Goal: Information Seeking & Learning: Find specific fact

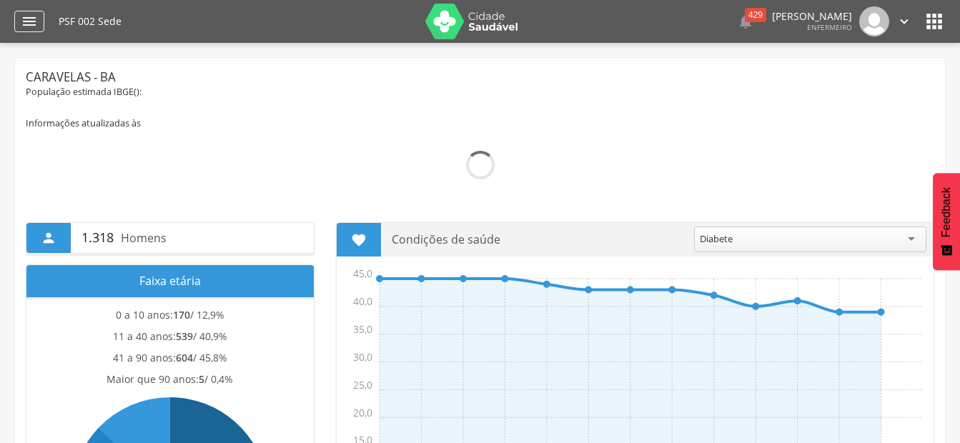
click at [21, 24] on icon "" at bounding box center [29, 21] width 17 height 17
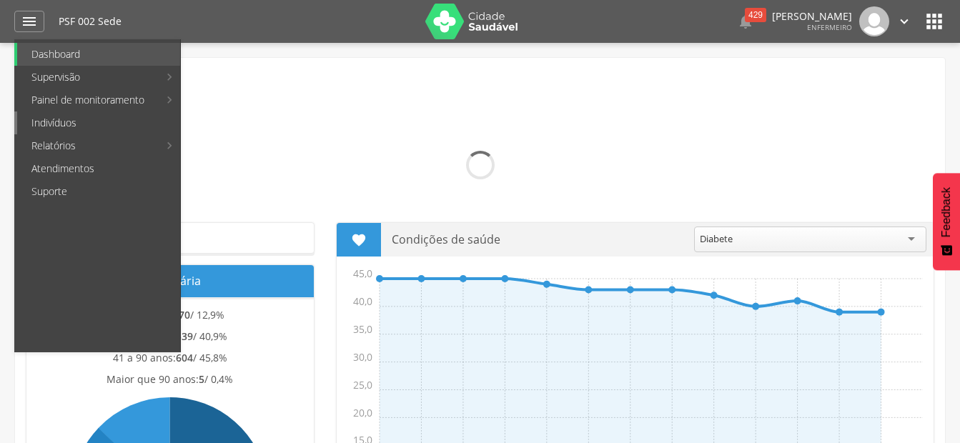
click at [61, 129] on link "Indivíduos" at bounding box center [98, 123] width 163 height 23
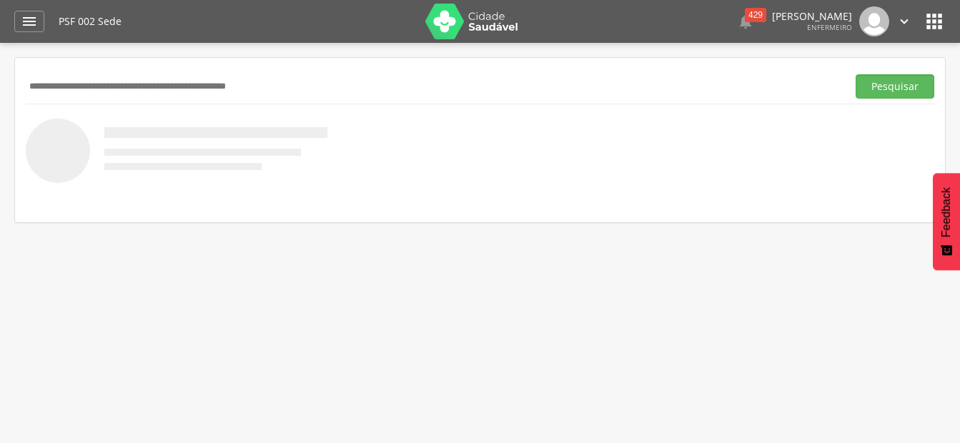
click at [127, 89] on input "text" at bounding box center [434, 86] width 816 height 24
type input "******"
click at [856, 74] on button "Pesquisar" at bounding box center [895, 86] width 79 height 24
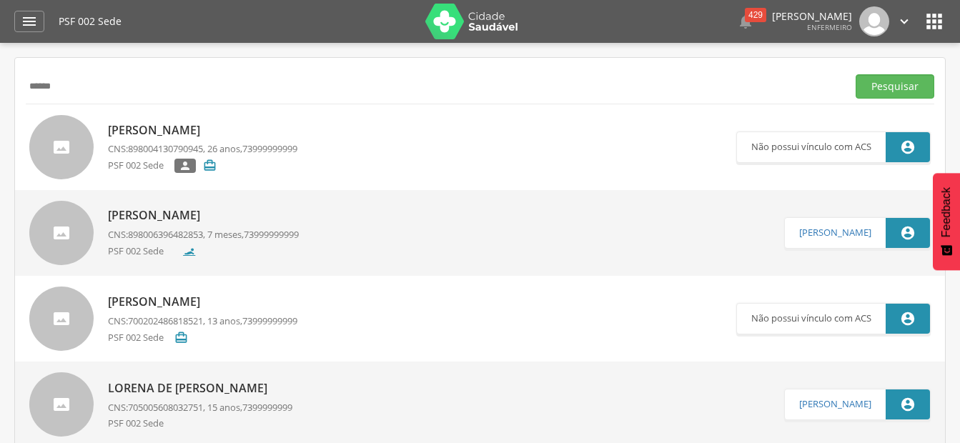
click at [159, 212] on p "[PERSON_NAME]" at bounding box center [203, 215] width 191 height 16
type input "**********"
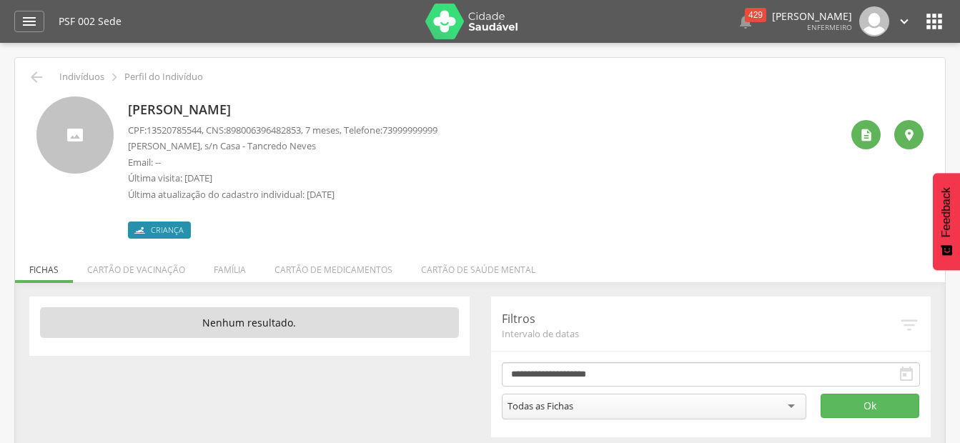
scroll to position [43, 0]
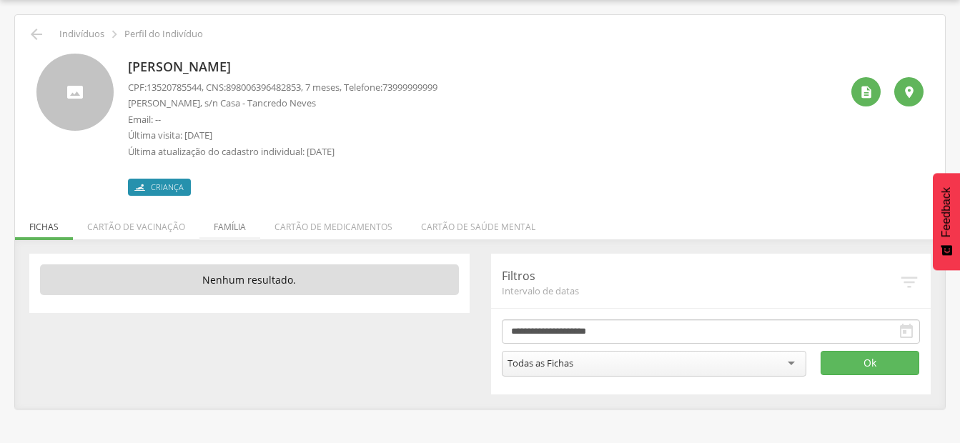
click at [220, 228] on li "Família" at bounding box center [229, 224] width 61 height 34
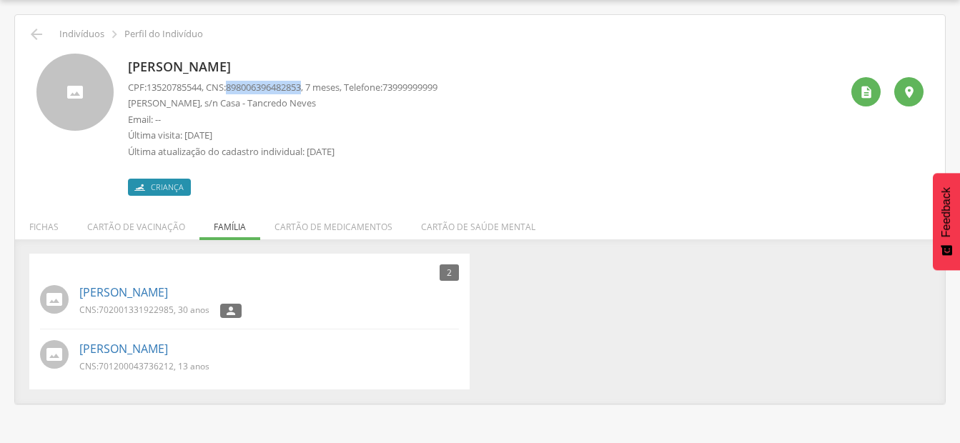
drag, startPoint x: 234, startPoint y: 86, endPoint x: 313, endPoint y: 92, distance: 79.6
click at [313, 92] on p "CPF: 13520785544 , CNS: [PHONE_NUMBER] , 7 meses, Telefone: [PHONE_NUMBER]" at bounding box center [283, 88] width 310 height 14
copy p "898006396482853"
drag, startPoint x: 149, startPoint y: 85, endPoint x: 208, endPoint y: 85, distance: 59.3
click at [208, 85] on p "CPF: 13520785544 , CNS: [PHONE_NUMBER] , 7 meses, Telefone: [PHONE_NUMBER]" at bounding box center [283, 88] width 310 height 14
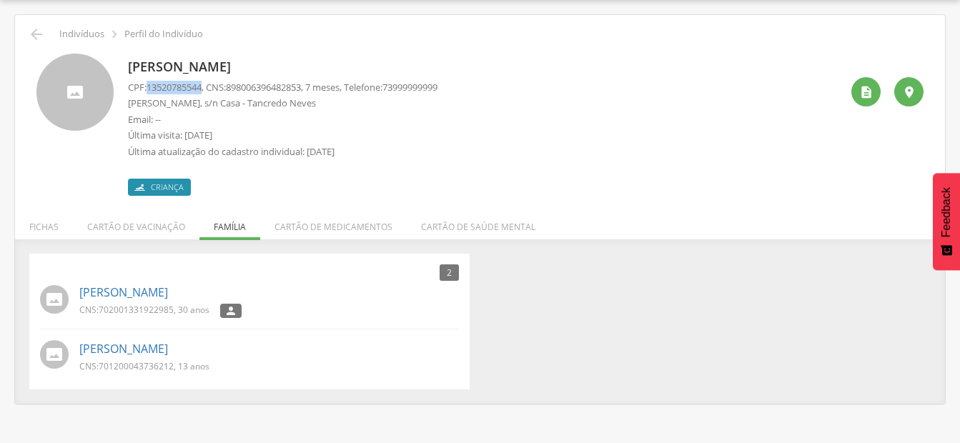
copy span "13520785544"
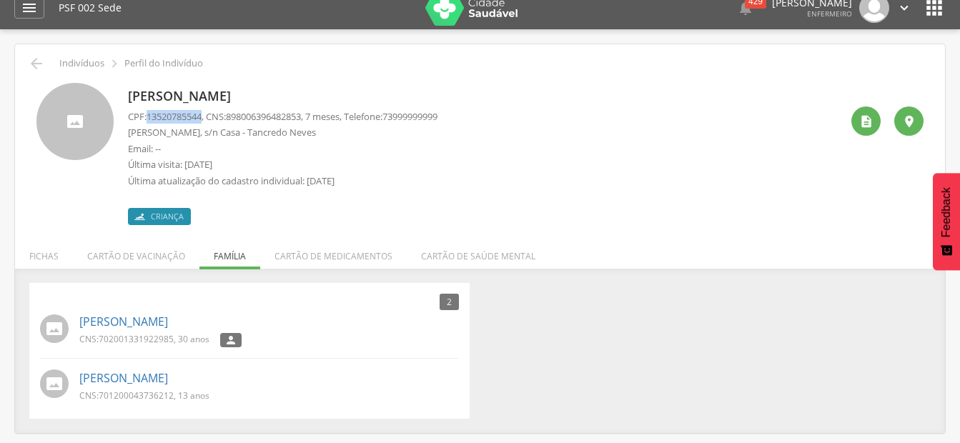
scroll to position [0, 0]
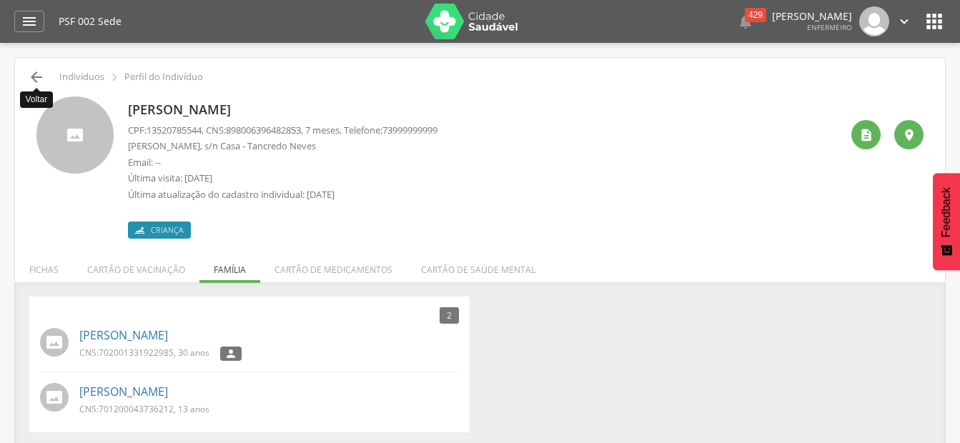
click at [29, 75] on icon "" at bounding box center [36, 77] width 17 height 17
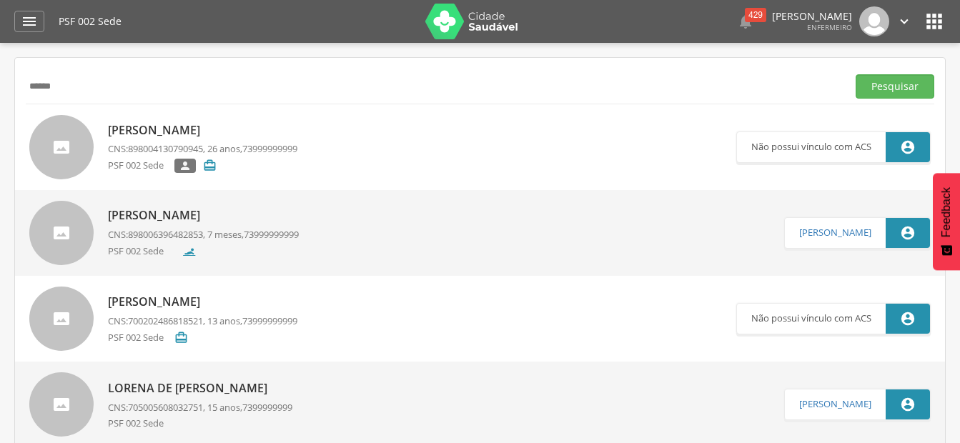
drag, startPoint x: 89, startPoint y: 93, endPoint x: -3, endPoint y: 99, distance: 91.7
click at [0, 99] on html " Dashboard Supervisão Produtividade Mapa da Cidade App desatualizado Última si…" at bounding box center [480, 221] width 960 height 443
type input "**********"
click at [856, 74] on button "Pesquisar" at bounding box center [895, 86] width 79 height 24
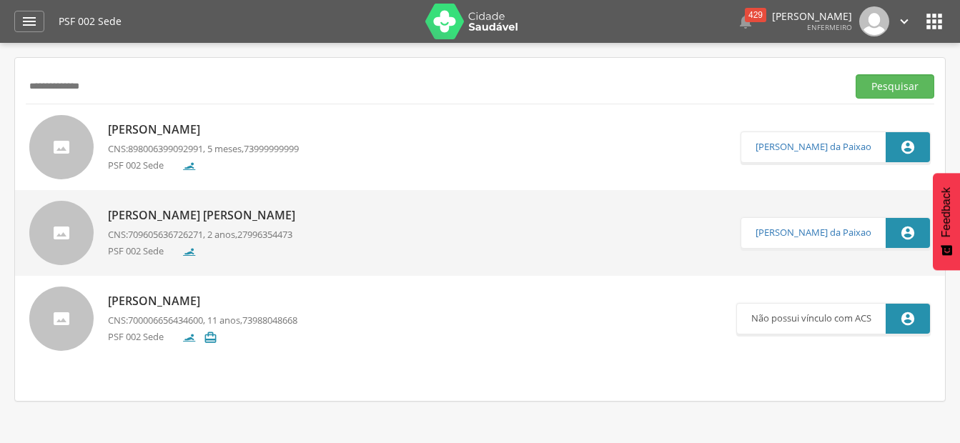
click at [254, 122] on p "[PERSON_NAME]" at bounding box center [203, 130] width 191 height 16
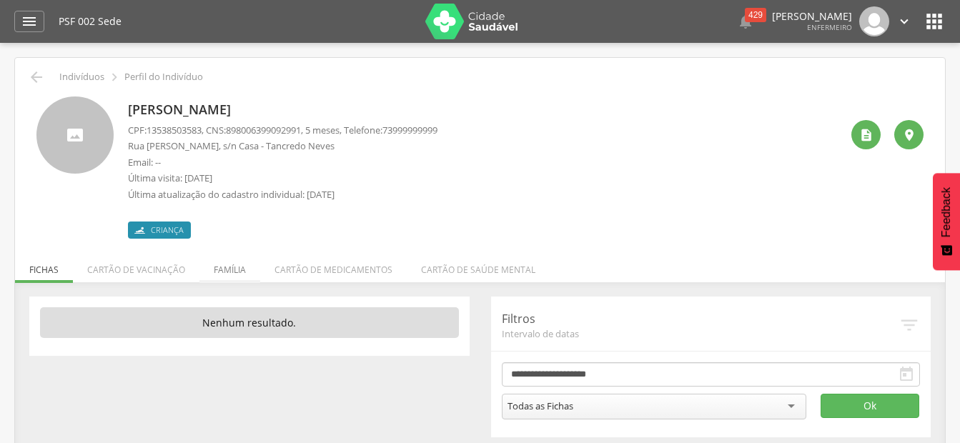
click at [240, 266] on li "Família" at bounding box center [229, 267] width 61 height 34
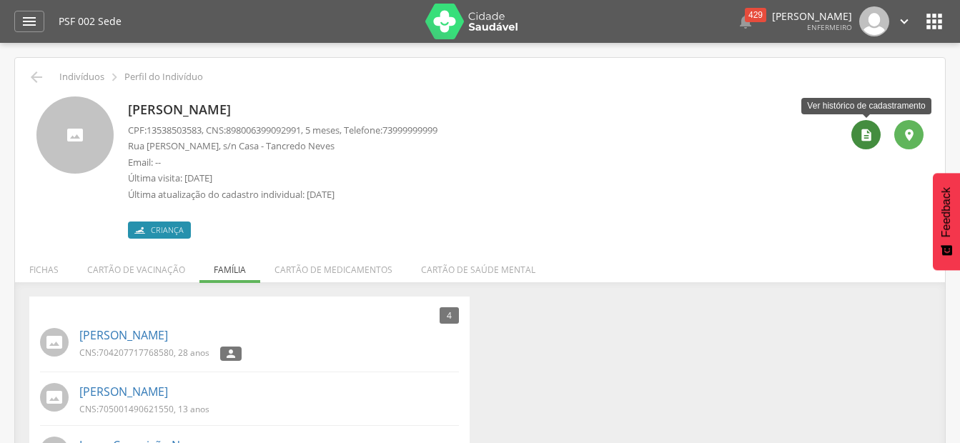
click at [862, 142] on icon "" at bounding box center [866, 135] width 14 height 14
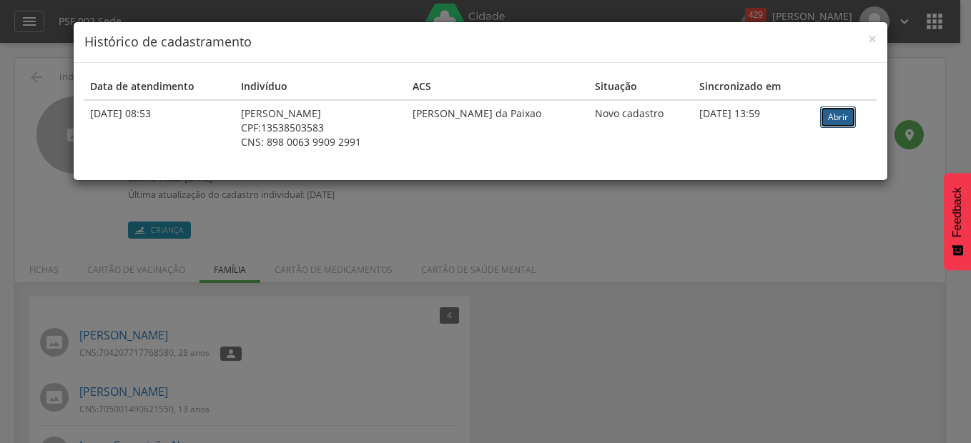
click at [828, 119] on link "Abrir" at bounding box center [838, 117] width 36 height 21
click at [870, 44] on span "×" at bounding box center [872, 39] width 9 height 20
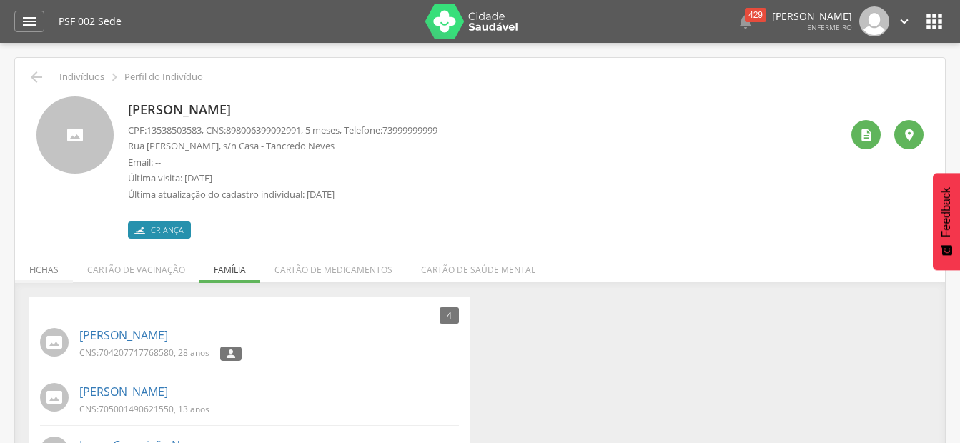
click at [23, 270] on li "Fichas" at bounding box center [44, 267] width 58 height 34
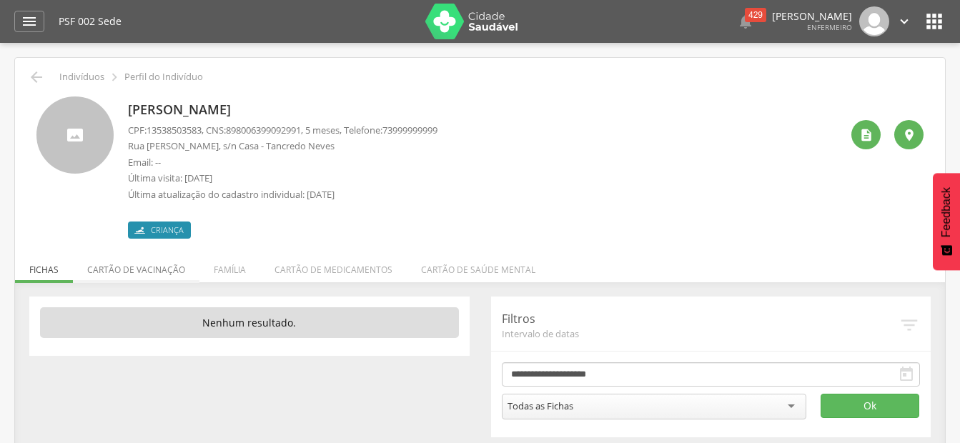
click at [129, 275] on li "Cartão de vacinação" at bounding box center [136, 267] width 127 height 34
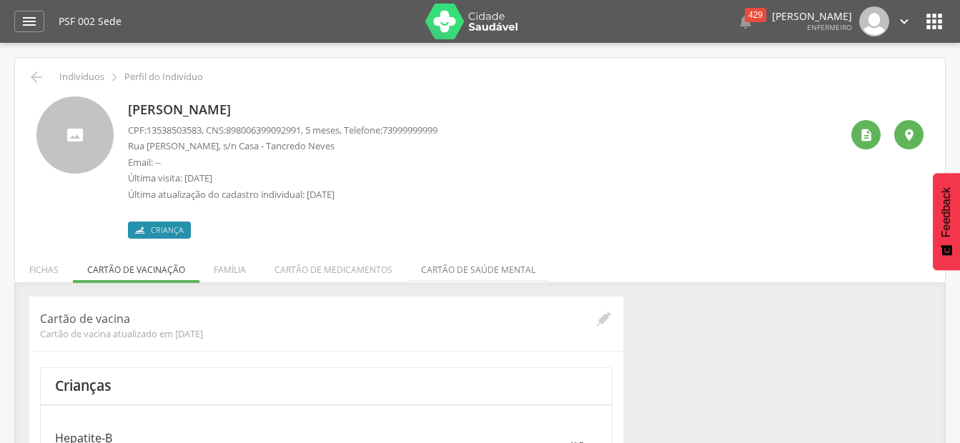
click at [436, 267] on li "Cartão de saúde mental" at bounding box center [478, 267] width 143 height 34
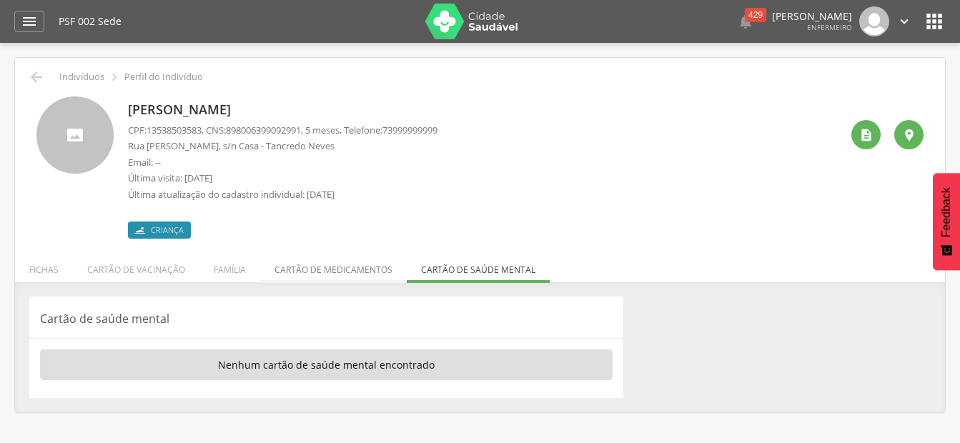
click at [295, 272] on li "Cartão de medicamentos" at bounding box center [333, 267] width 147 height 34
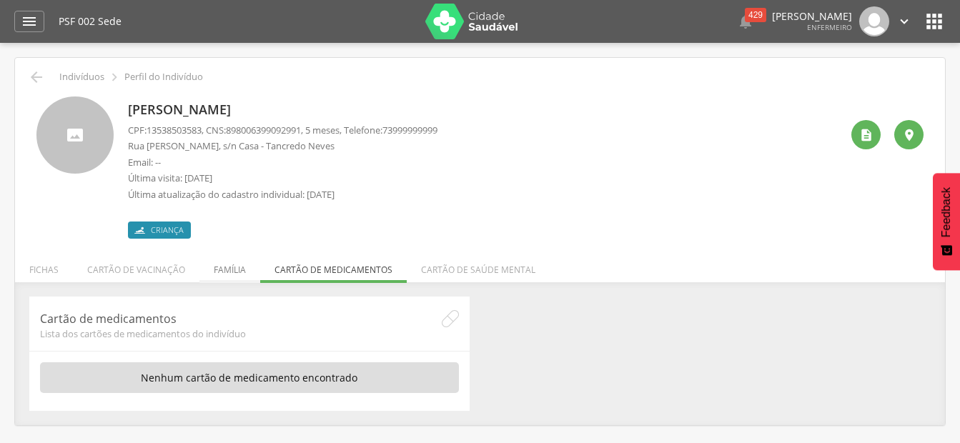
click at [226, 270] on li "Família" at bounding box center [229, 267] width 61 height 34
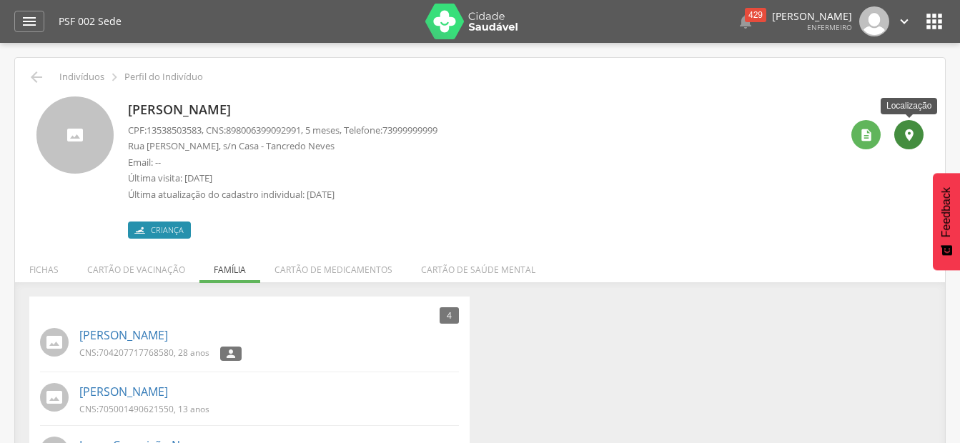
click at [911, 134] on icon "" at bounding box center [909, 135] width 14 height 14
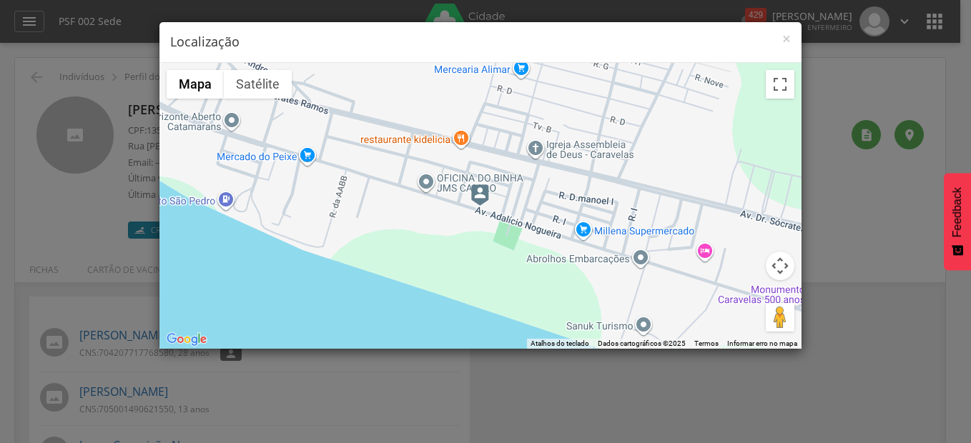
click at [478, 193] on img at bounding box center [480, 194] width 18 height 21
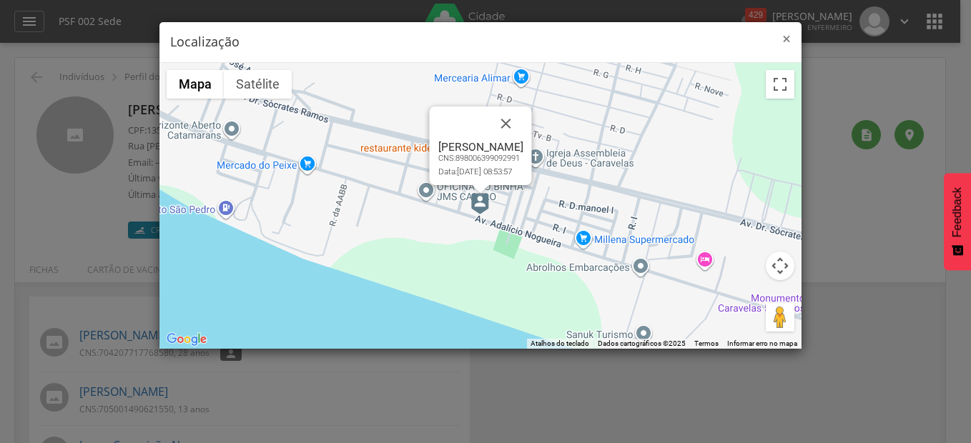
click at [785, 35] on span "×" at bounding box center [786, 39] width 9 height 20
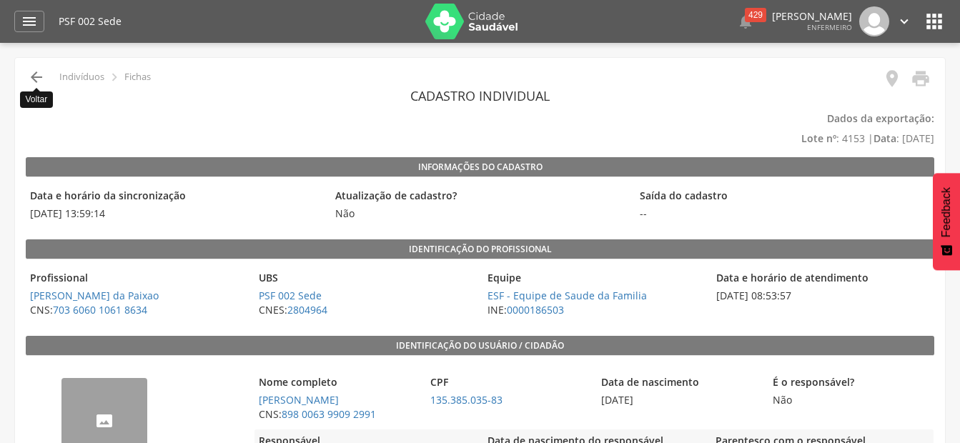
click at [35, 79] on icon "" at bounding box center [36, 77] width 17 height 17
click at [39, 75] on icon "" at bounding box center [36, 77] width 17 height 17
